Goal: Task Accomplishment & Management: Use online tool/utility

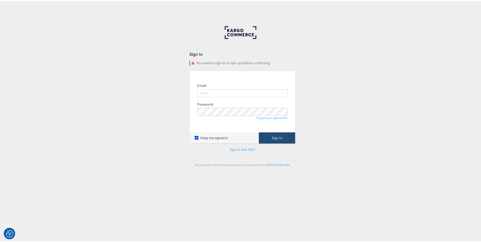
type input "ruben.ruiz@kargo.com"
click at [285, 137] on button "Sign In" at bounding box center [277, 136] width 36 height 11
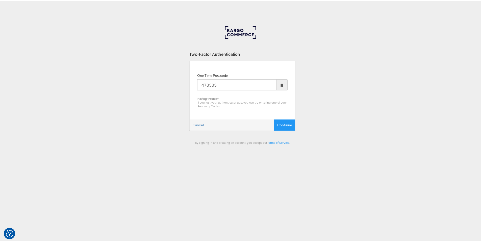
type input "478385"
click at [274, 119] on button "Continue" at bounding box center [284, 124] width 21 height 11
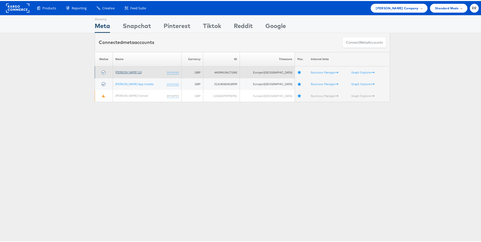
click at [128, 69] on link "John Lewis 2.0" at bounding box center [128, 71] width 26 height 4
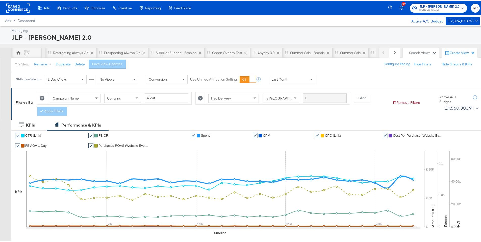
click at [24, 54] on div "RR" at bounding box center [26, 53] width 5 height 5
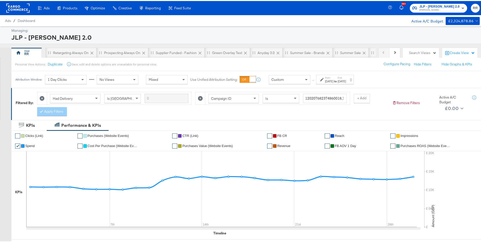
scroll to position [1, 0]
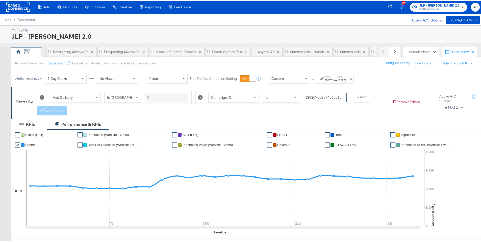
click at [312, 96] on input "120207682374860018,120207683484900018,120207683225900018,120212136091320018,120…" at bounding box center [325, 96] width 44 height 9
type input "kargo"
click at [257, 98] on span at bounding box center [255, 96] width 6 height 9
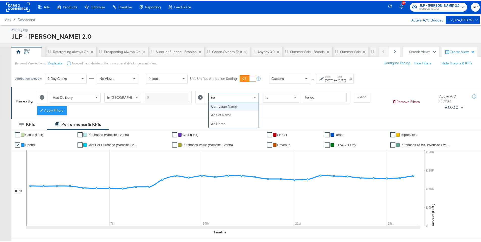
scroll to position [0, 0]
type input "name"
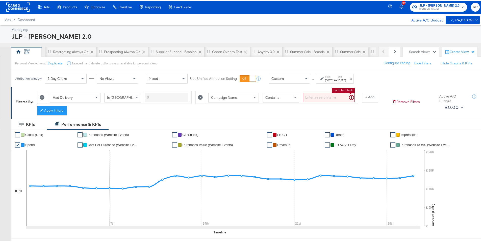
click at [324, 96] on input "search" at bounding box center [329, 96] width 52 height 9
click at [67, 111] on button "Apply Filters" at bounding box center [52, 109] width 30 height 9
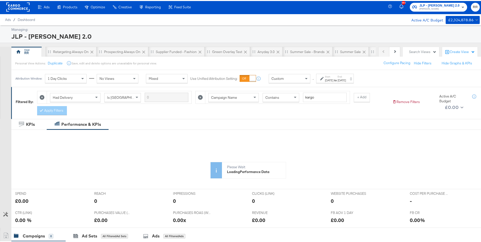
click at [300, 79] on div "Custom" at bounding box center [289, 77] width 41 height 9
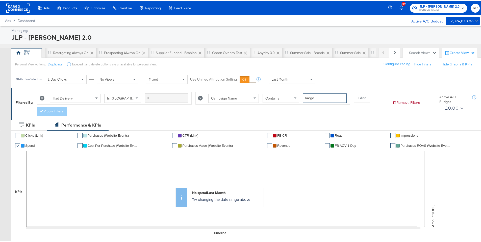
click at [317, 96] on input "kargo" at bounding box center [325, 96] width 44 height 9
type input "match"
click at [68, 112] on div "Had Delivery Is Greater Than Campaign Name Contains match + Add Apply Filters" at bounding box center [212, 101] width 351 height 27
click at [60, 110] on button "Apply Filters" at bounding box center [52, 110] width 30 height 9
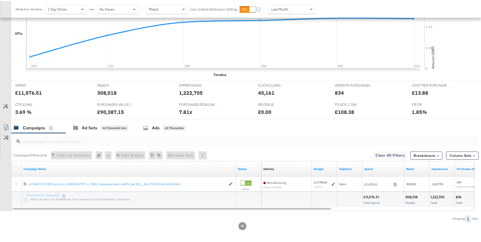
scroll to position [159, 0]
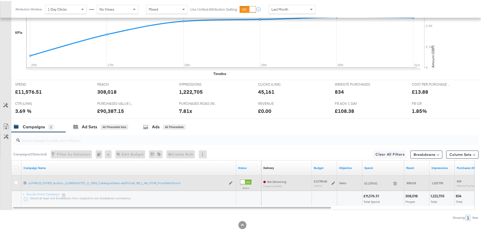
click at [316, 180] on div "£13,785.68" at bounding box center [320, 180] width 13 height 4
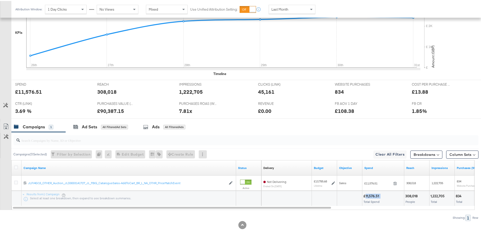
drag, startPoint x: 382, startPoint y: 197, endPoint x: 366, endPoint y: 196, distance: 15.7
click at [366, 196] on div "£11,576.51" at bounding box center [384, 195] width 40 height 5
copy div "11,576.51"
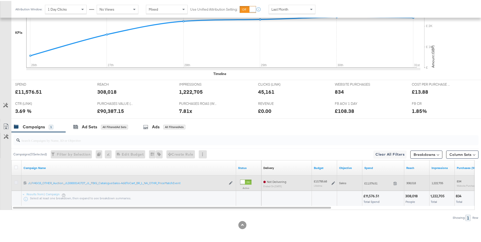
click at [17, 182] on icon at bounding box center [16, 182] width 4 height 4
click at [0, 0] on input "checkbox" at bounding box center [0, 0] width 0 height 0
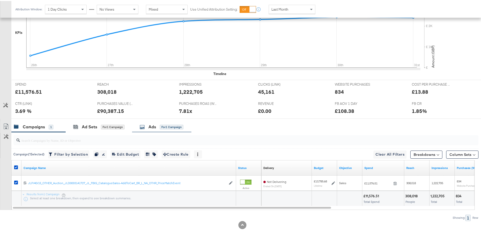
click at [159, 126] on div "Ads for 1 Campaign" at bounding box center [162, 126] width 44 height 6
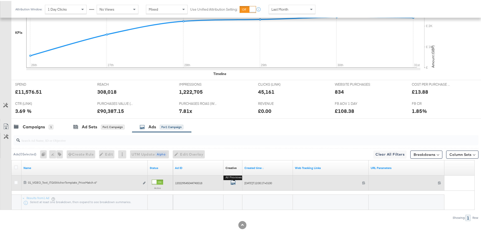
click at [232, 181] on icon "default" at bounding box center [233, 181] width 5 height 5
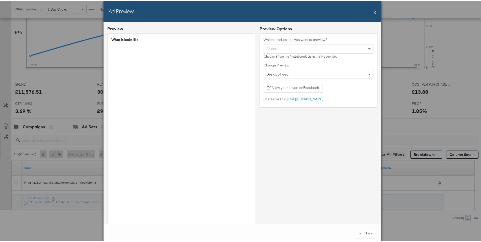
click at [374, 12] on button "X" at bounding box center [375, 11] width 3 height 10
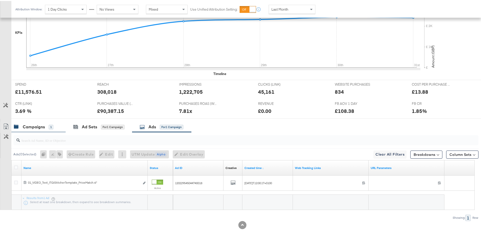
click at [37, 127] on div "Campaigns" at bounding box center [34, 126] width 22 height 6
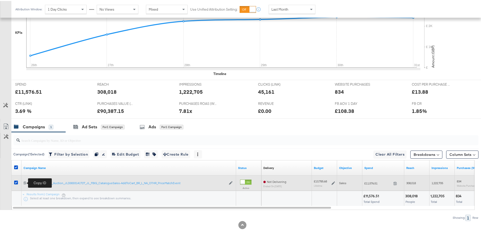
click at [25, 182] on icon at bounding box center [24, 181] width 3 height 3
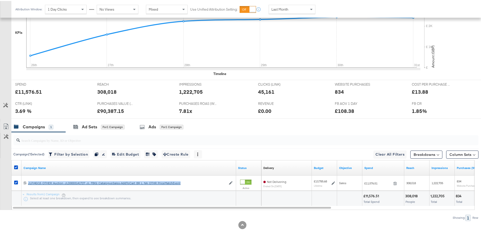
scroll to position [0, 0]
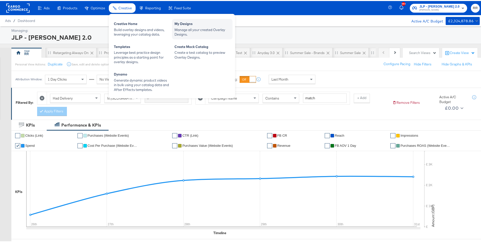
click at [178, 28] on div "Manage all your created Overlay Designs." at bounding box center [203, 31] width 56 height 9
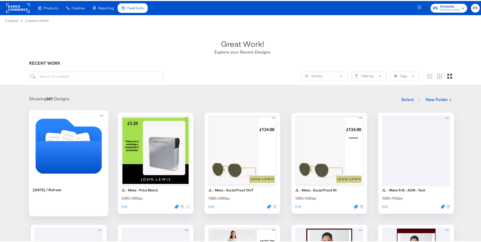
click at [60, 141] on icon "Folder" at bounding box center [69, 156] width 66 height 33
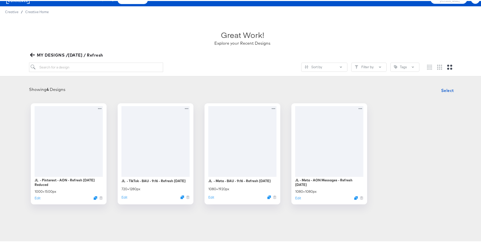
scroll to position [17, 0]
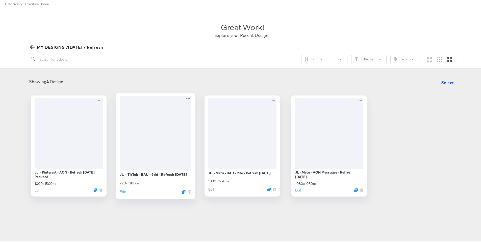
click at [164, 130] on div at bounding box center [156, 132] width 72 height 74
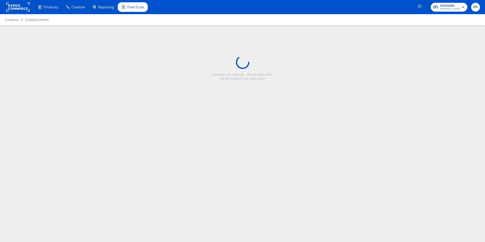
type input "JL - TikTok - BAU - 9:16 - Refresh [DATE]"
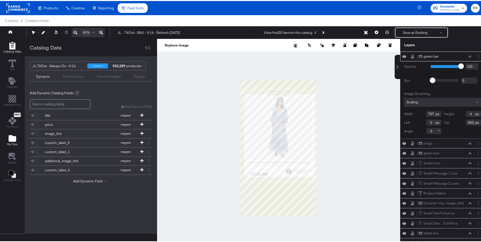
click at [9, 141] on icon "Add Files" at bounding box center [13, 138] width 8 height 8
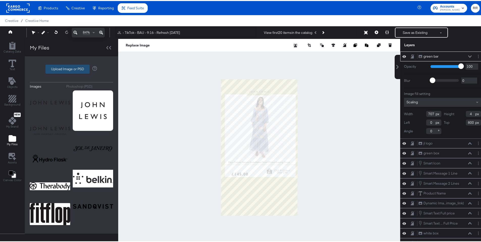
click at [79, 69] on label "Upload Image or PSD" at bounding box center [68, 68] width 44 height 9
click at [72, 68] on input "Upload Image or PSD" at bounding box center [72, 68] width 0 height 0
type input "C:\fakepath\TikTok 9x16 Sale Price.psd"
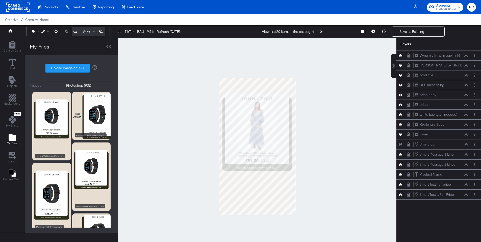
scroll to position [13, 0]
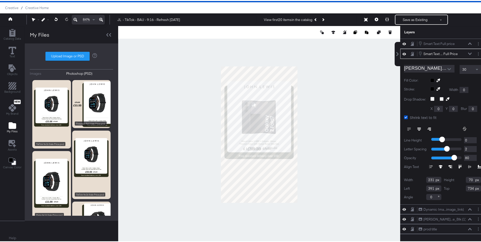
type input "735"
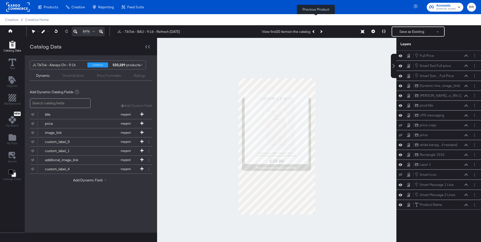
click at [314, 27] on button "Previous Product" at bounding box center [314, 31] width 7 height 9
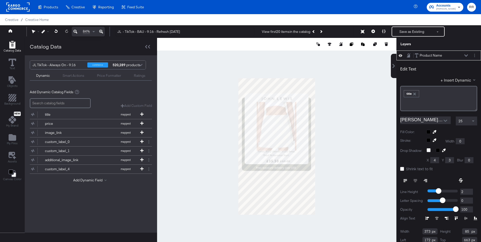
scroll to position [13, 0]
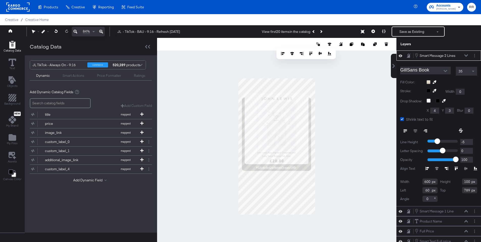
scroll to position [13, 0]
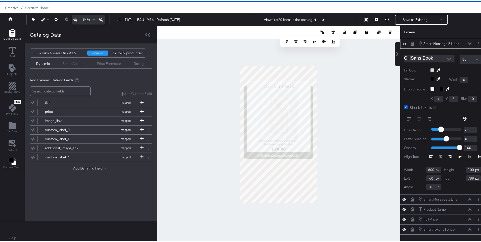
click at [448, 58] on icon "Open" at bounding box center [450, 58] width 4 height 4
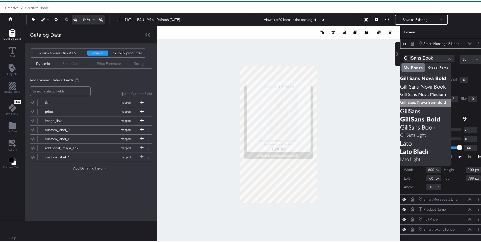
click at [437, 102] on img at bounding box center [426, 102] width 51 height 8
type input "Gill Sans Nova SemiBold"
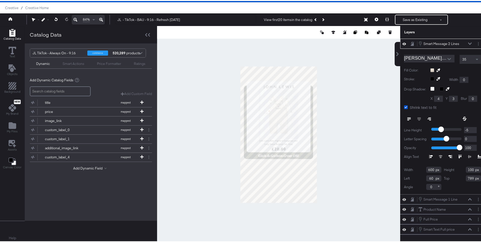
click at [468, 43] on icon at bounding box center [470, 42] width 4 height 3
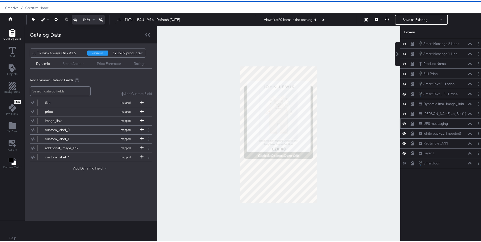
click at [403, 123] on icon at bounding box center [405, 123] width 4 height 4
click at [403, 123] on icon at bounding box center [405, 122] width 4 height 3
click at [403, 123] on icon at bounding box center [405, 123] width 4 height 4
click at [468, 43] on icon at bounding box center [470, 42] width 4 height 2
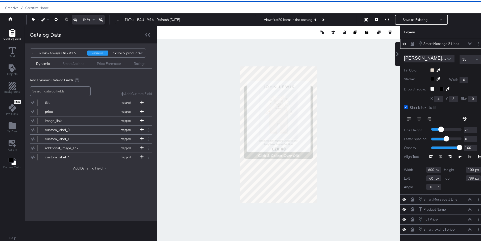
click at [466, 43] on div "Smart Message 2 Lines Smart Message 2 Lines" at bounding box center [447, 43] width 56 height 6
click at [468, 42] on icon at bounding box center [470, 42] width 4 height 2
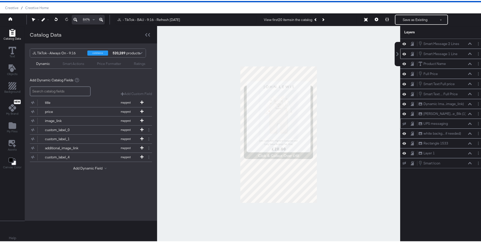
click at [468, 53] on icon at bounding box center [470, 53] width 4 height 3
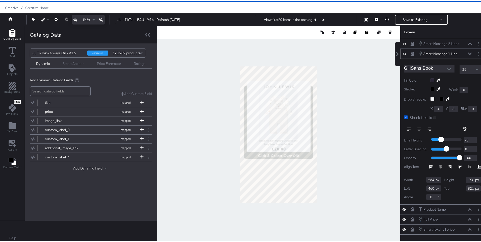
click at [428, 180] on input "264" at bounding box center [434, 179] width 15 height 6
type input "600"
click at [428, 186] on input "460" at bounding box center [434, 187] width 15 height 6
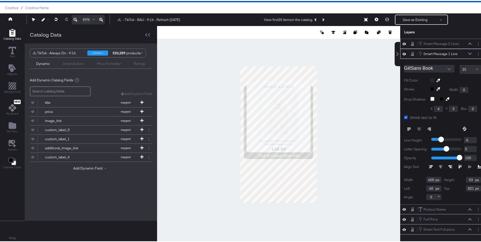
type input "60"
click at [468, 43] on icon at bounding box center [470, 42] width 4 height 3
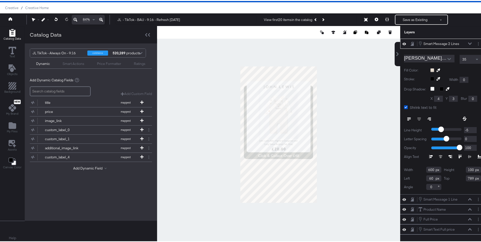
click at [468, 43] on icon at bounding box center [470, 42] width 4 height 3
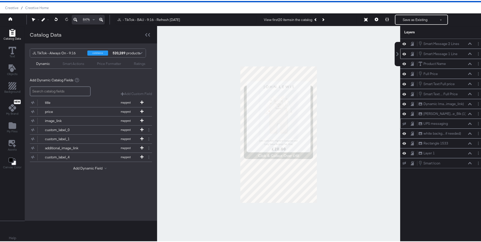
click at [468, 54] on icon at bounding box center [470, 53] width 4 height 3
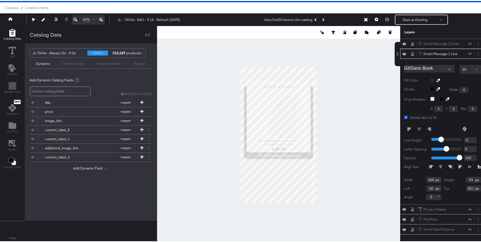
click at [466, 180] on input "93" at bounding box center [473, 179] width 15 height 6
type input "100"
click at [466, 188] on input "821" at bounding box center [473, 187] width 15 height 6
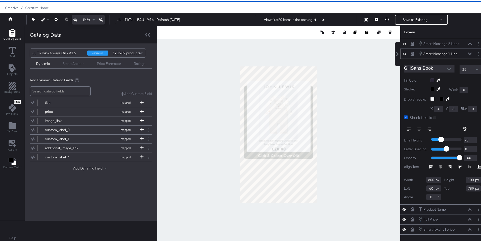
type input "789"
click at [418, 129] on div at bounding box center [429, 128] width 51 height 9
click at [416, 128] on div at bounding box center [429, 128] width 51 height 9
click at [468, 42] on icon at bounding box center [470, 42] width 4 height 3
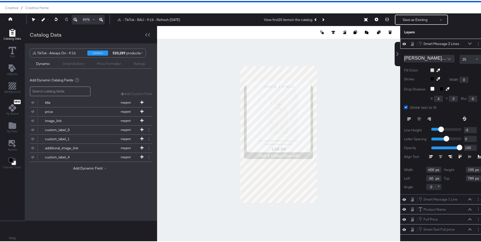
click at [468, 43] on icon at bounding box center [470, 42] width 4 height 3
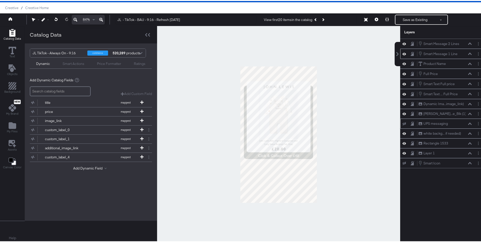
click at [468, 53] on icon at bounding box center [470, 53] width 4 height 3
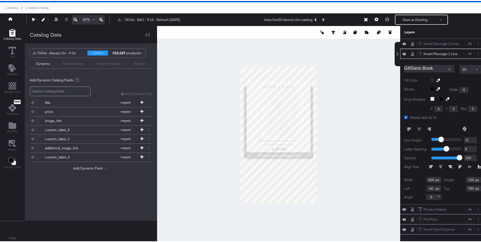
click at [465, 68] on div "25" at bounding box center [470, 68] width 21 height 9
click at [448, 69] on icon "Open" at bounding box center [450, 68] width 4 height 2
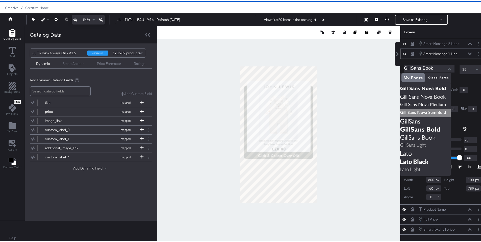
click at [437, 113] on img at bounding box center [426, 112] width 51 height 8
type input "Gill Sans Nova SemiBold"
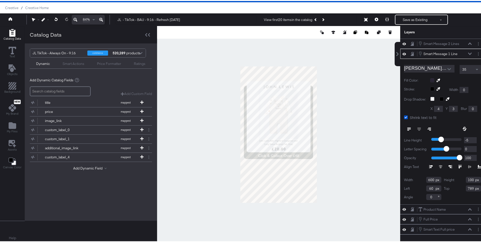
click at [468, 52] on icon at bounding box center [470, 53] width 4 height 3
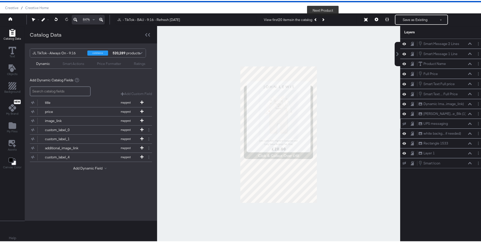
click at [323, 16] on button "Next Product" at bounding box center [323, 18] width 7 height 9
click at [321, 20] on button "Next Product" at bounding box center [323, 18] width 7 height 9
click at [322, 20] on button "Next Product" at bounding box center [323, 18] width 7 height 9
click at [322, 20] on div "View first 20 items in the catalog Next Product" at bounding box center [295, 18] width 63 height 9
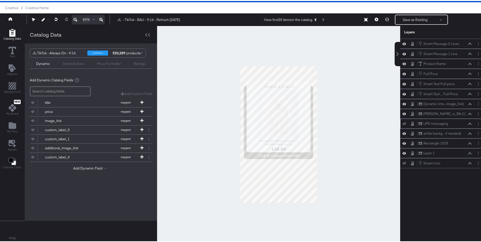
click at [322, 20] on div "View first 20 items in the catalog Next Product" at bounding box center [295, 18] width 63 height 9
click at [315, 18] on icon "Previous Product" at bounding box center [316, 18] width 3 height 3
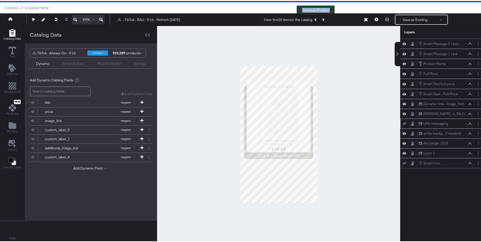
click at [317, 19] on button "Previous Product" at bounding box center [316, 18] width 7 height 9
click at [323, 19] on icon "Next Product" at bounding box center [323, 18] width 3 height 3
click at [316, 20] on icon "Previous Product" at bounding box center [316, 18] width 3 height 3
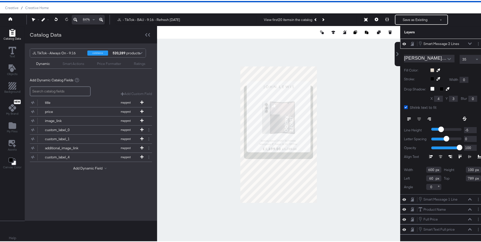
click at [468, 43] on icon at bounding box center [470, 42] width 4 height 2
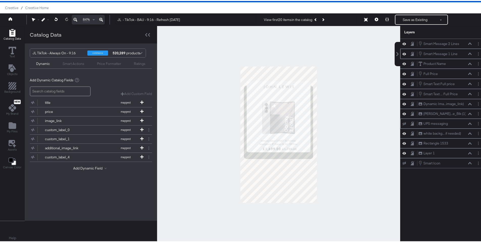
click at [468, 53] on icon at bounding box center [470, 53] width 4 height 3
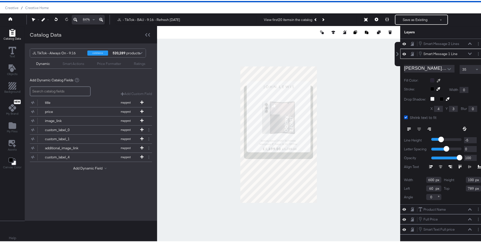
click at [437, 79] on icon at bounding box center [439, 80] width 4 height 4
click at [292, 190] on div at bounding box center [278, 133] width 243 height 217
click at [326, 172] on div at bounding box center [278, 133] width 243 height 217
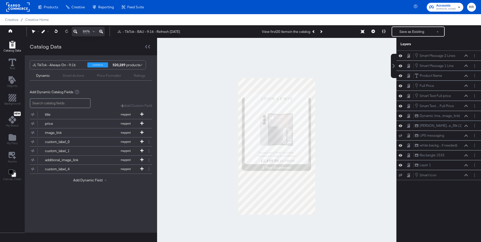
scroll to position [13, 0]
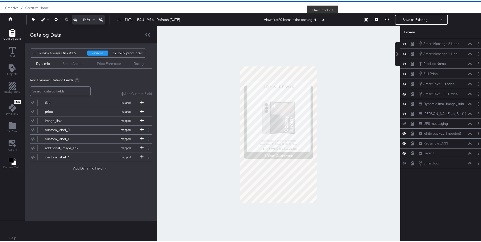
click at [325, 19] on button "Next Product" at bounding box center [323, 18] width 7 height 9
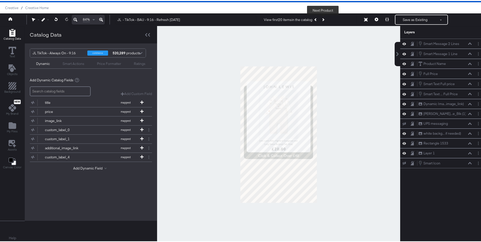
click at [325, 19] on button "Next Product" at bounding box center [323, 18] width 7 height 9
click at [325, 19] on div "View first 20 items in the catalog Next Product" at bounding box center [295, 18] width 63 height 9
click at [315, 19] on icon "Previous Product" at bounding box center [316, 18] width 3 height 3
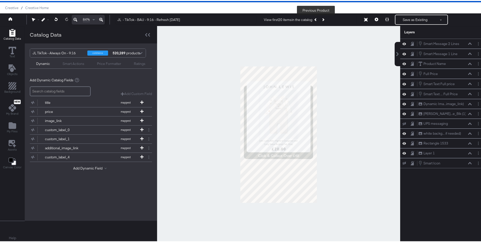
click at [315, 19] on icon "Previous Product" at bounding box center [316, 18] width 3 height 3
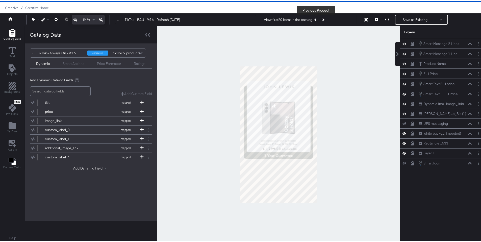
click at [315, 19] on icon "Previous Product" at bounding box center [316, 18] width 3 height 3
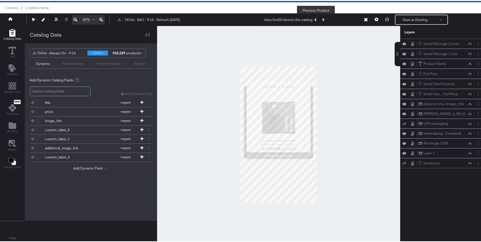
click at [315, 19] on icon "Previous Product" at bounding box center [316, 18] width 3 height 3
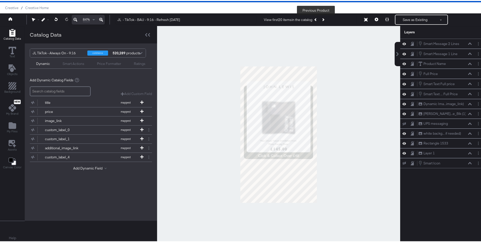
click at [315, 19] on icon "Previous Product" at bounding box center [316, 18] width 3 height 3
click at [315, 19] on div "View first 20 items in the catalog Previous Product" at bounding box center [295, 18] width 63 height 9
click at [325, 20] on button "Next Product" at bounding box center [323, 18] width 7 height 9
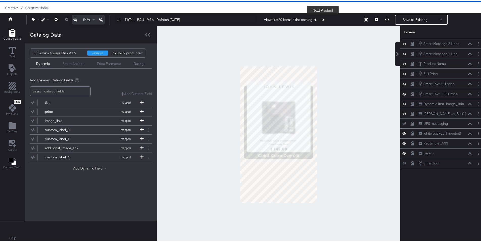
click at [325, 20] on button "Next Product" at bounding box center [323, 18] width 7 height 9
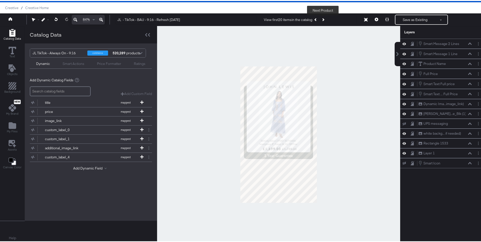
click at [325, 20] on button "Next Product" at bounding box center [323, 18] width 7 height 9
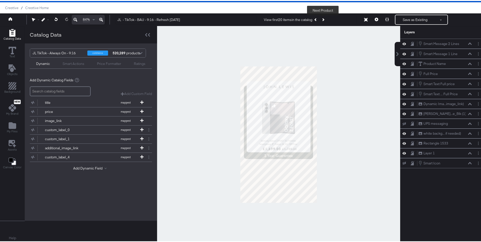
click at [324, 20] on button "Next Product" at bounding box center [323, 18] width 7 height 9
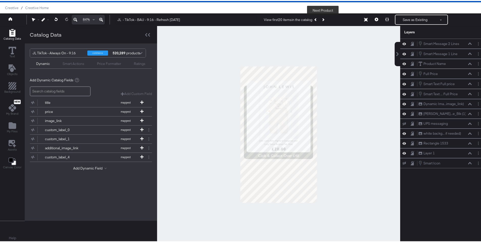
click at [324, 20] on button "Next Product" at bounding box center [323, 18] width 7 height 9
click at [336, 92] on div at bounding box center [278, 133] width 243 height 217
click at [478, 123] on icon "Layer Options" at bounding box center [478, 122] width 1 height 3
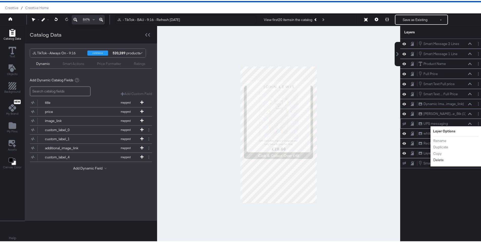
click at [436, 159] on button "Delete" at bounding box center [438, 158] width 11 height 5
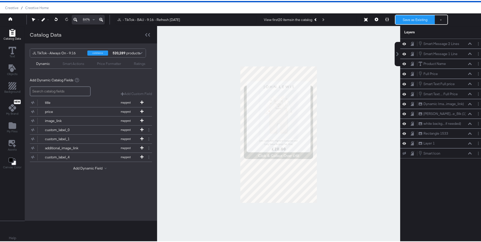
click at [415, 18] on button "Save as Existing" at bounding box center [415, 18] width 39 height 9
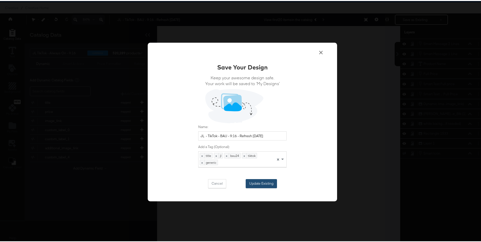
click at [263, 184] on button "Update Existing" at bounding box center [261, 182] width 31 height 9
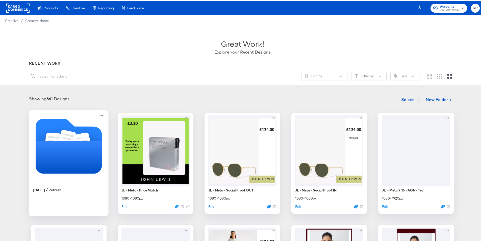
click at [65, 148] on icon "Folder" at bounding box center [69, 156] width 66 height 33
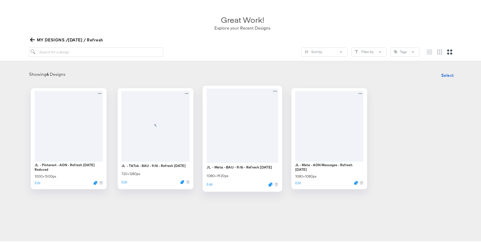
scroll to position [27, 0]
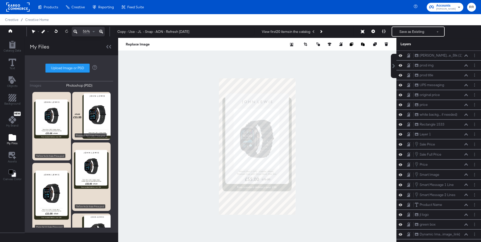
scroll to position [13, 0]
